Goal: Check status: Check status

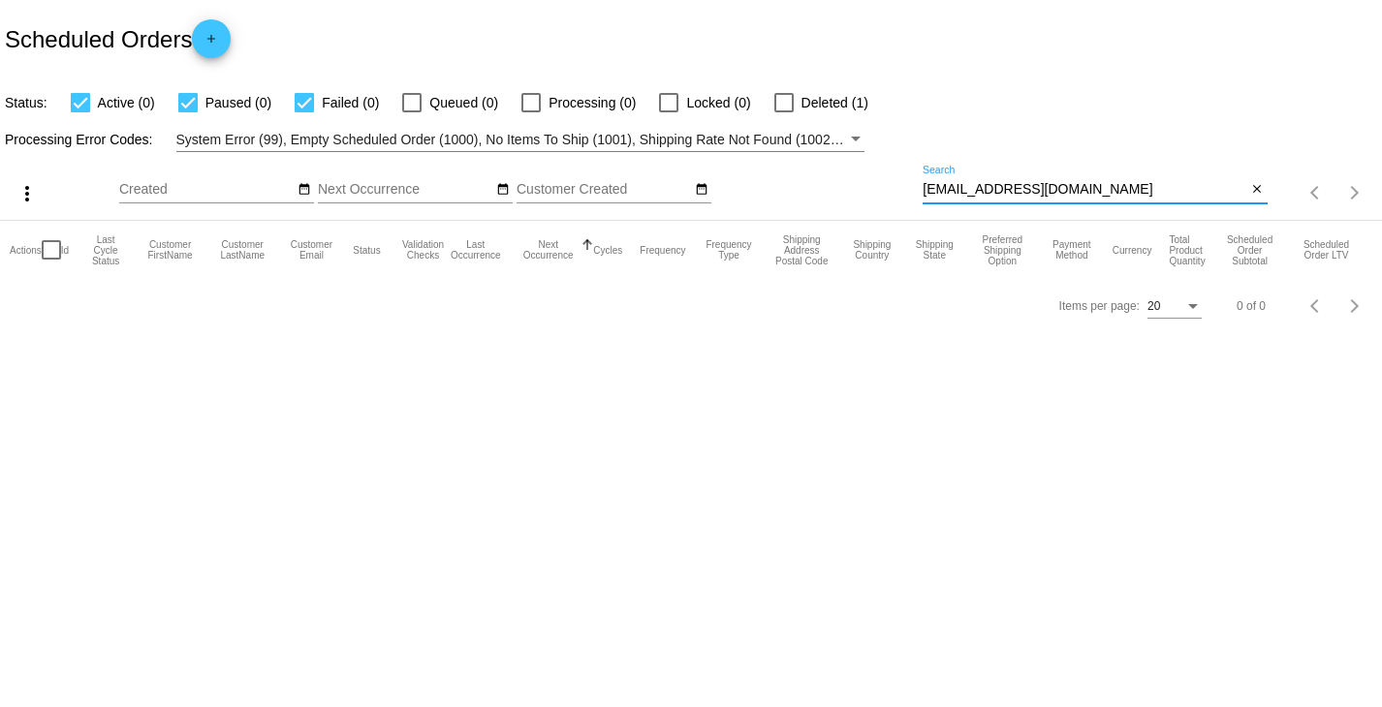
click at [978, 187] on input "[EMAIL_ADDRESS][DOMAIN_NAME]" at bounding box center [1085, 190] width 324 height 16
paste input "[EMAIL_ADDRESS][DOMAIN_NAME]"
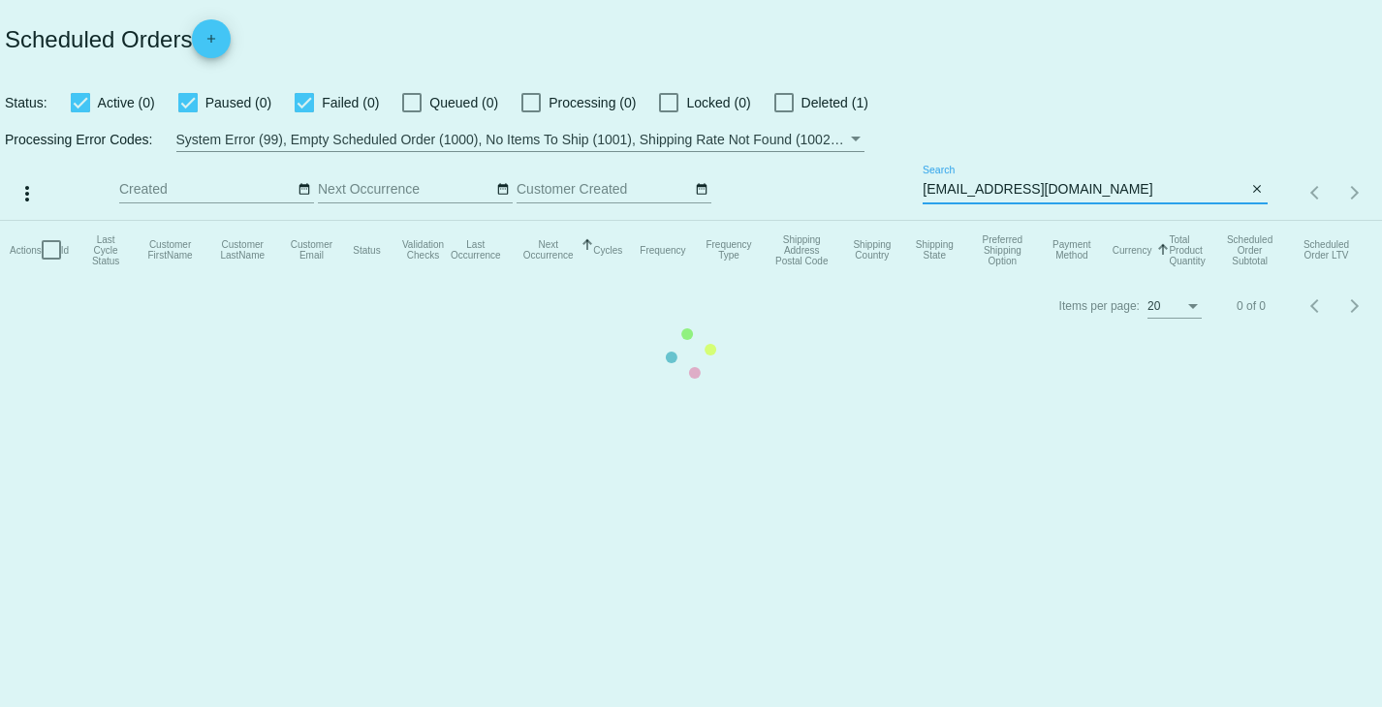
type input "[EMAIL_ADDRESS][DOMAIN_NAME]"
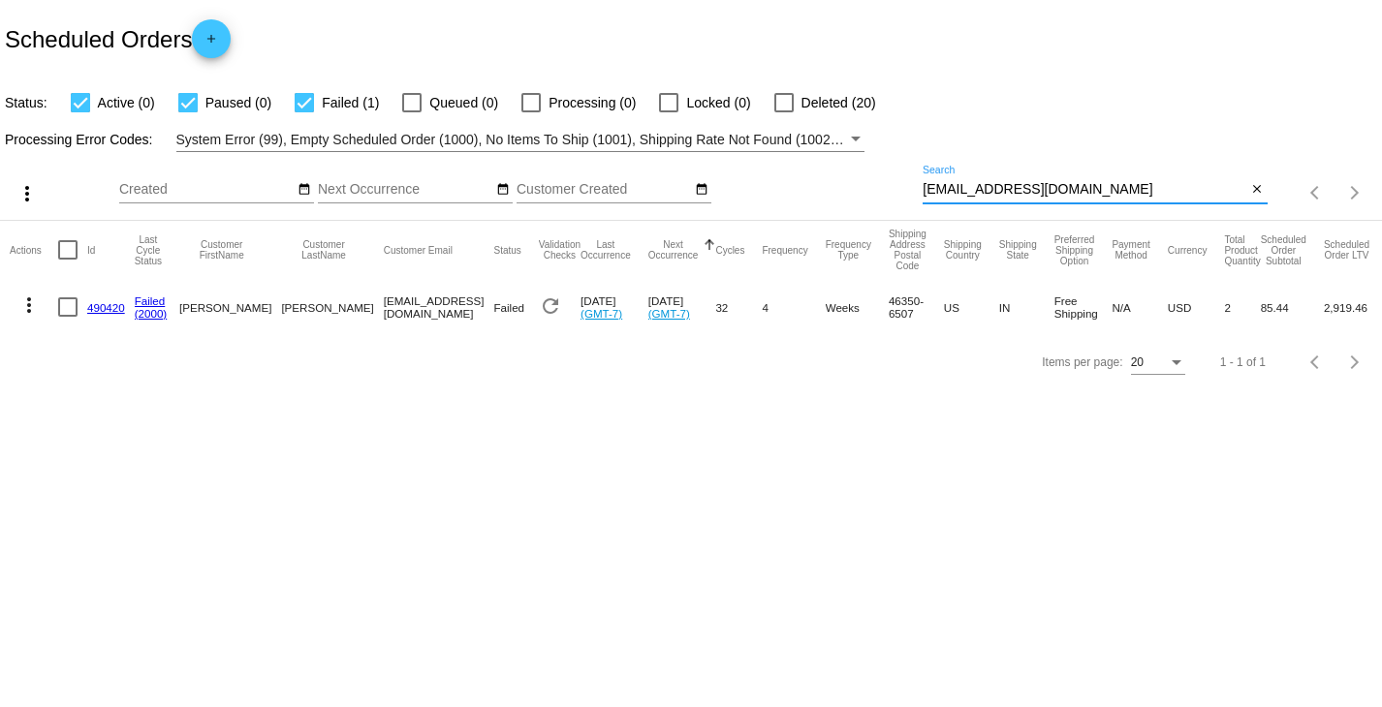
click at [85, 99] on div at bounding box center [80, 102] width 19 height 19
click at [80, 112] on input "Active (0)" at bounding box center [79, 112] width 1 height 1
checkbox input "false"
click at [184, 104] on div at bounding box center [187, 102] width 19 height 19
click at [187, 112] on input "Paused (0)" at bounding box center [187, 112] width 1 height 1
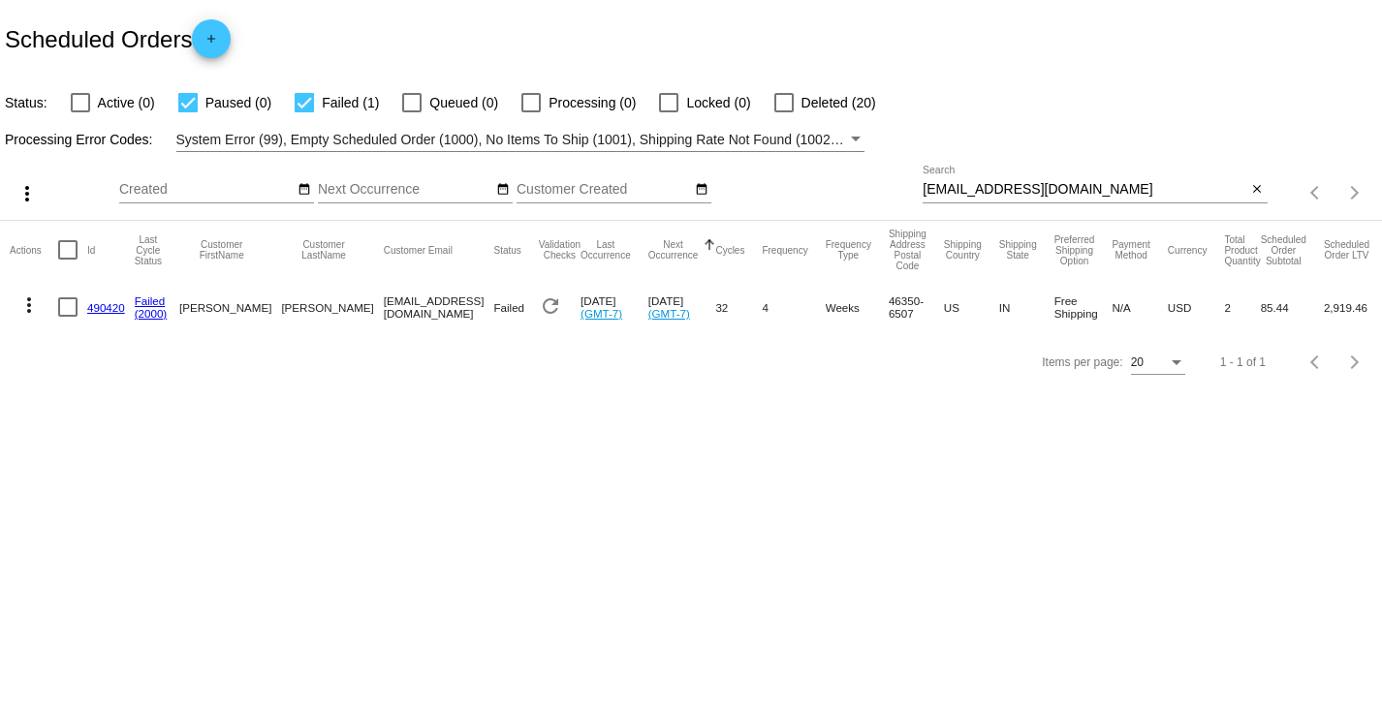
checkbox input "false"
click at [493, 307] on span "Failed" at bounding box center [508, 307] width 31 height 13
click at [101, 306] on link "490420" at bounding box center [106, 307] width 38 height 13
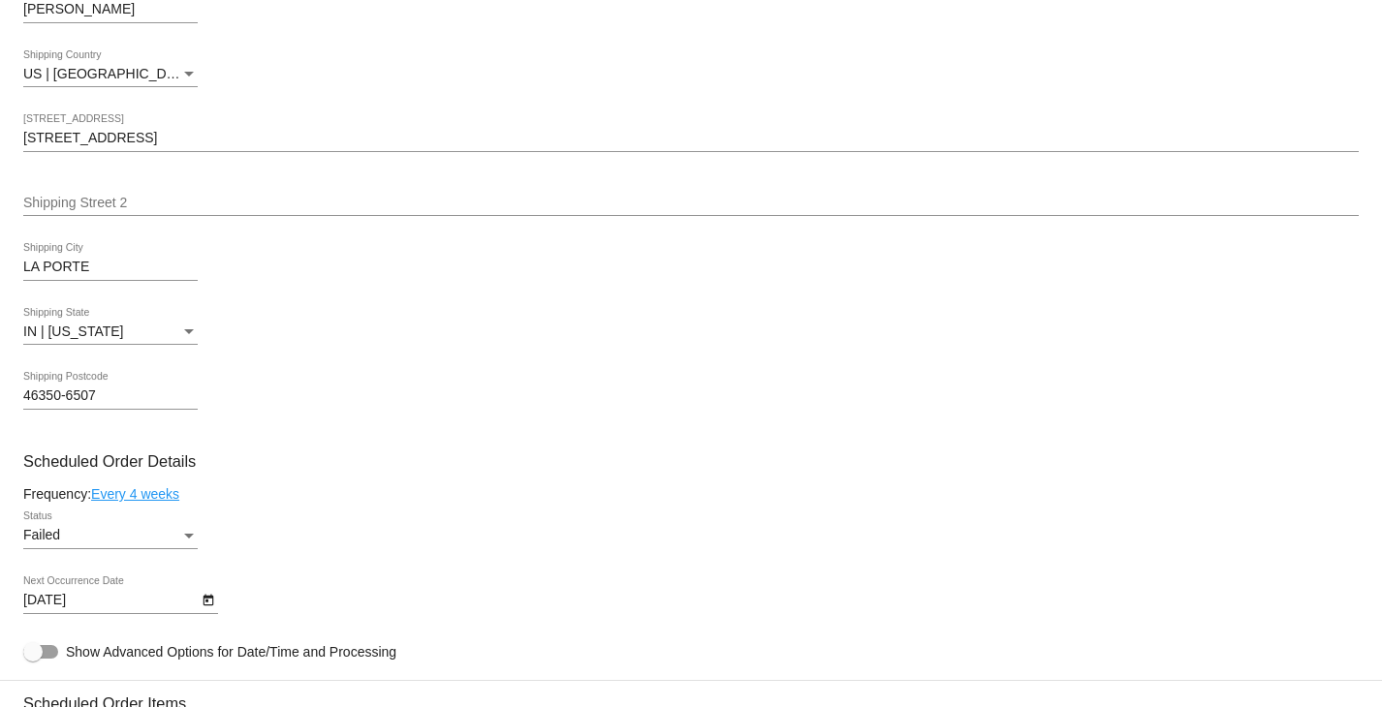
scroll to position [291, 0]
